Goal: Information Seeking & Learning: Find specific fact

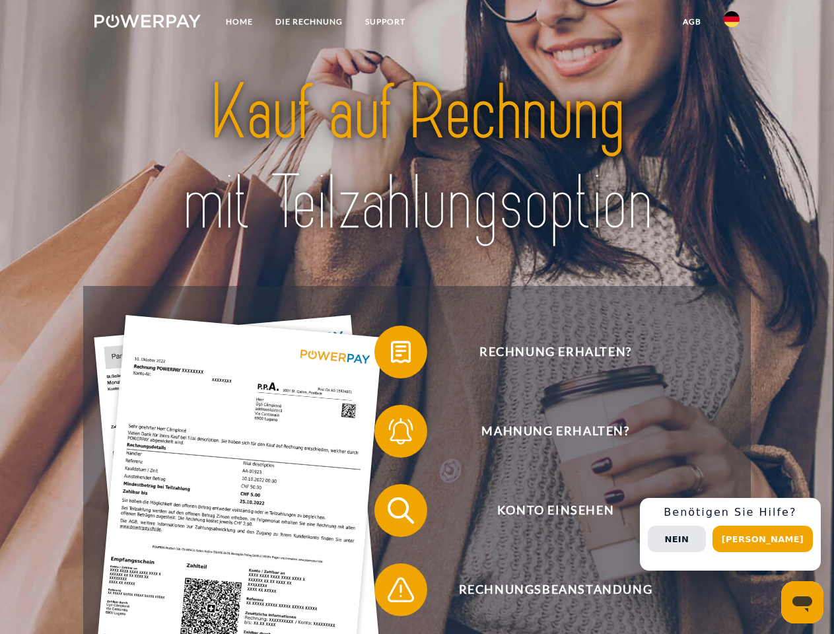
click at [147, 23] on img at bounding box center [147, 21] width 106 height 13
click at [732, 23] on img at bounding box center [732, 19] width 16 height 16
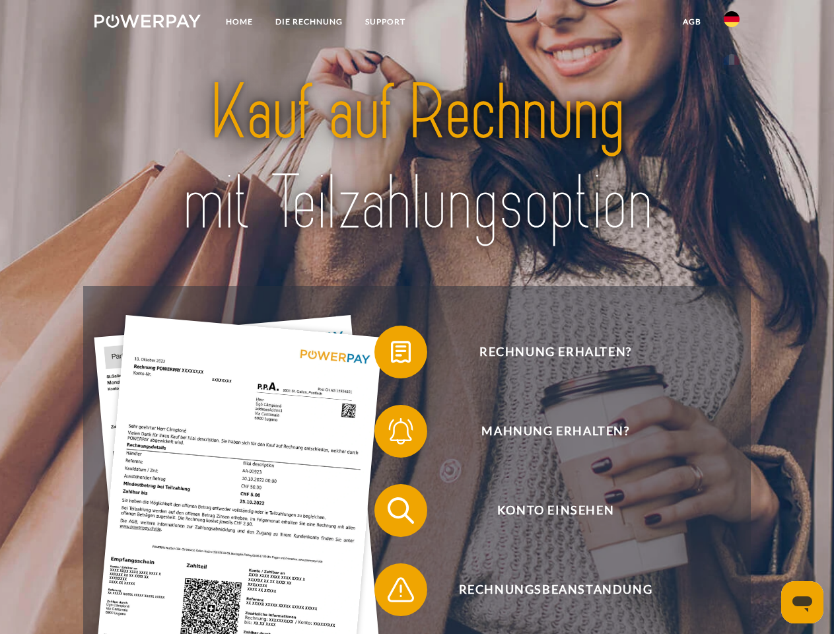
click at [691, 22] on link "agb" at bounding box center [691, 22] width 41 height 24
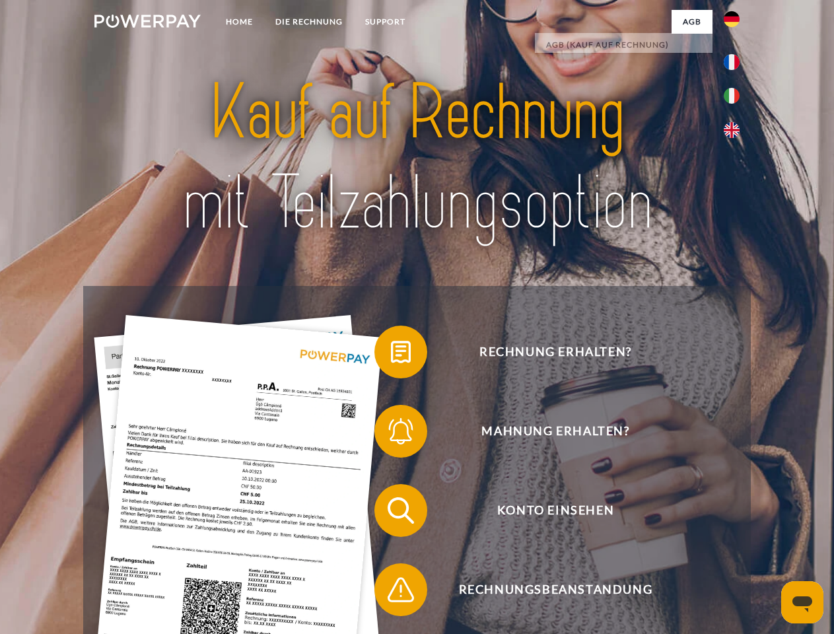
click at [391, 355] on span at bounding box center [381, 352] width 66 height 66
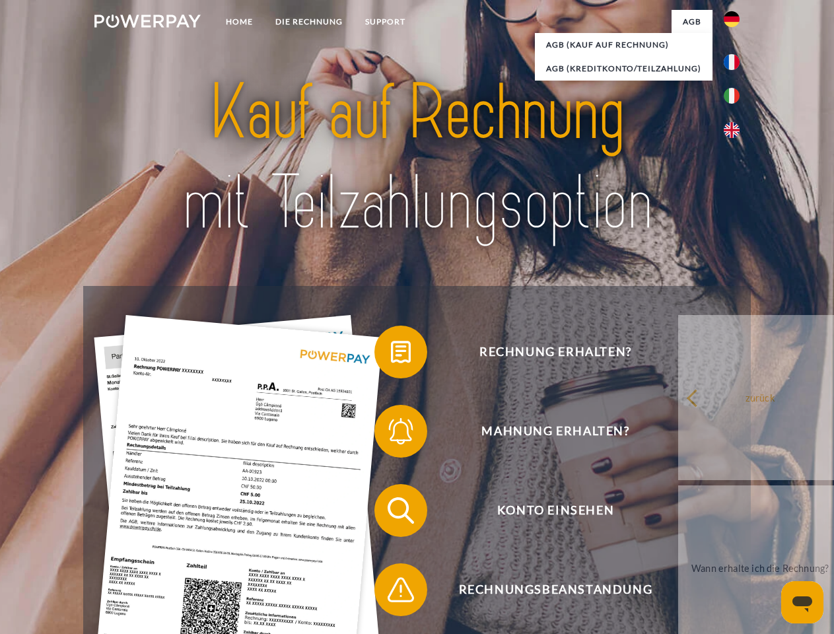
click at [391, 434] on div "Rechnung erhalten? Mahnung erhalten? Konto einsehen" at bounding box center [416, 550] width 667 height 528
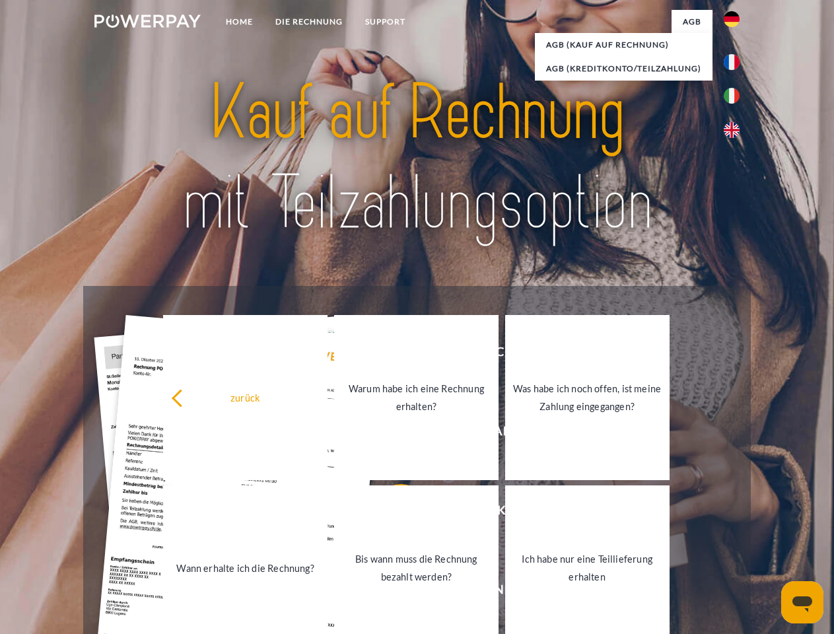
click at [391, 513] on link "Bis wann muss die Rechnung bezahlt werden?" at bounding box center [416, 567] width 164 height 165
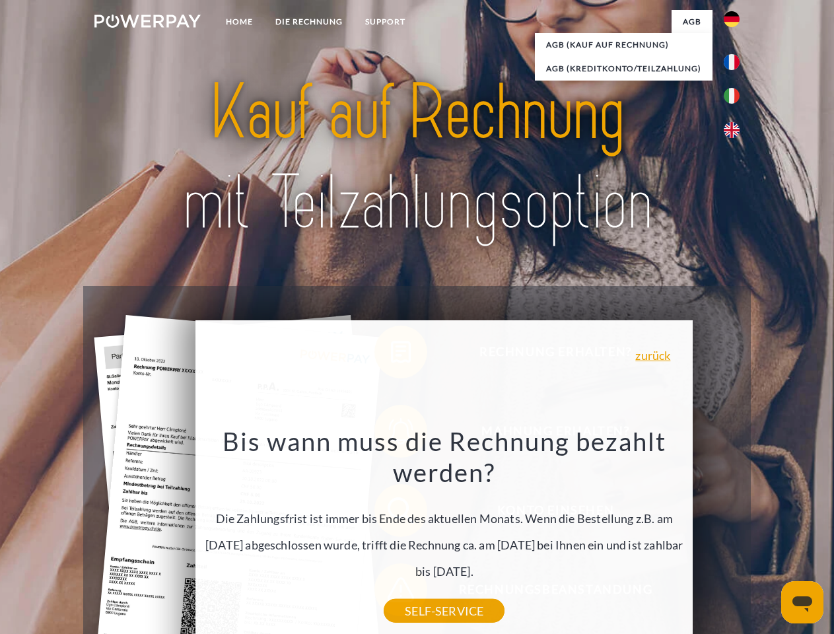
click at [391, 592] on div "Bis wann muss die Rechnung bezahlt werden? Die Zahlungsfrist ist immer bis Ende…" at bounding box center [444, 518] width 482 height 186
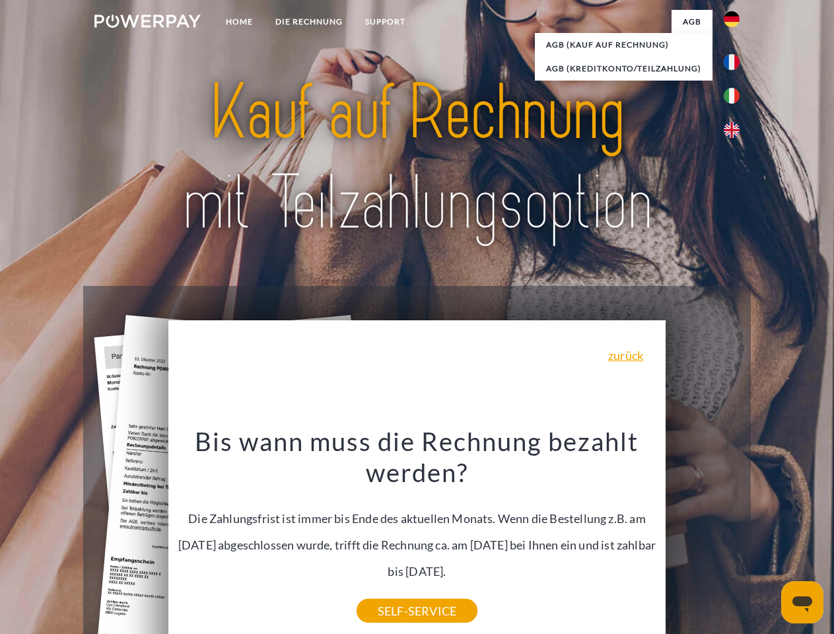
click at [735, 534] on div "Rechnung erhalten? Mahnung erhalten? Konto einsehen" at bounding box center [416, 550] width 667 height 528
click at [702, 537] on span "Konto einsehen" at bounding box center [555, 510] width 324 height 53
click at [767, 539] on header "Home DIE RECHNUNG SUPPORT" at bounding box center [417, 456] width 834 height 912
